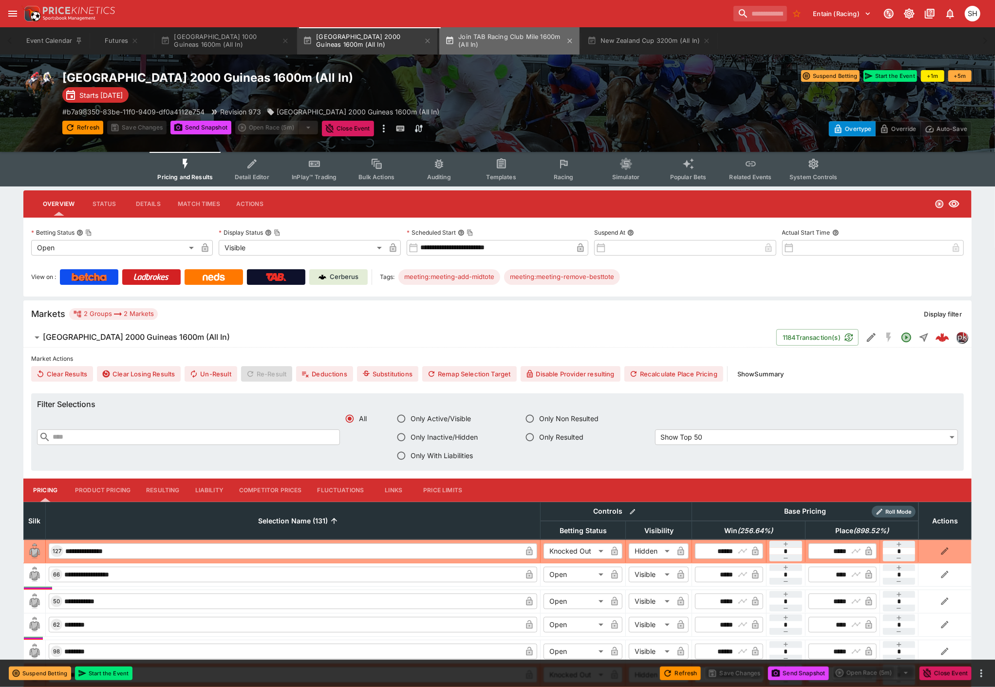
click at [527, 42] on button "Join TAB Racing Club Mile 1600m (All In)" at bounding box center [509, 40] width 140 height 27
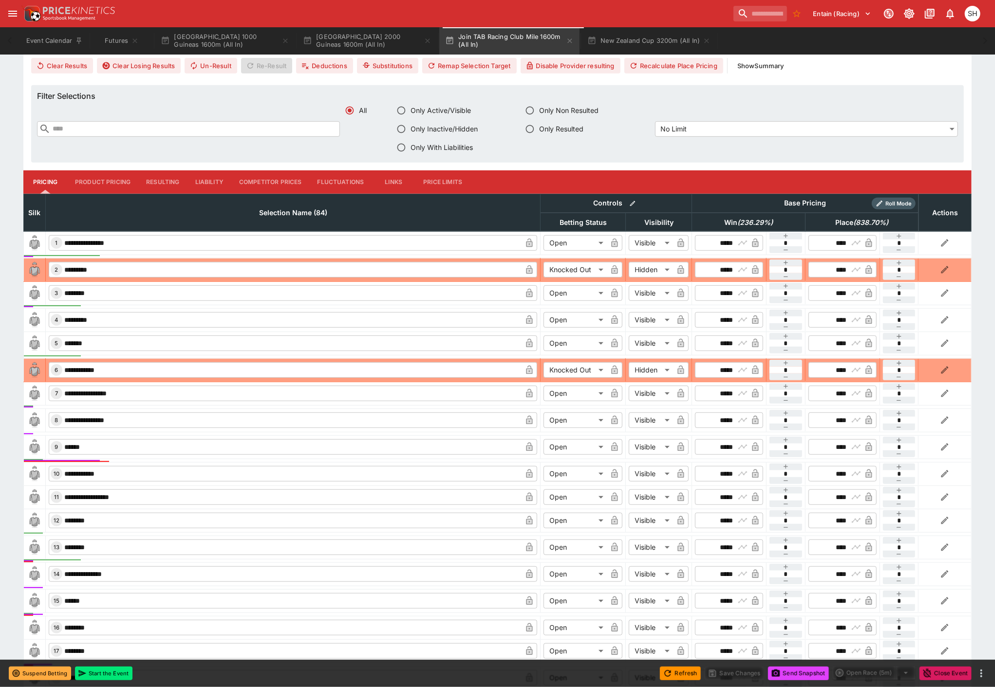
scroll to position [256, 0]
